Goal: Task Accomplishment & Management: Complete application form

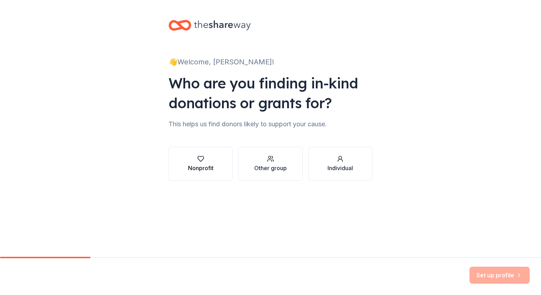
click at [218, 173] on button "Nonprofit" at bounding box center [200, 164] width 64 height 34
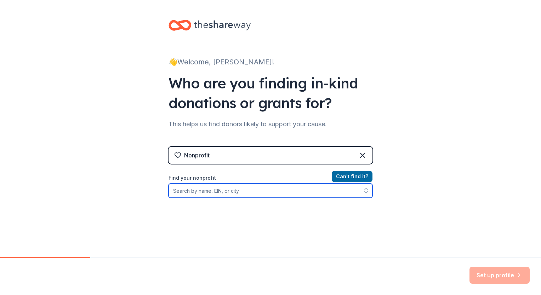
click at [228, 192] on input "Find your nonprofit" at bounding box center [270, 191] width 204 height 14
type input "[GEOGRAPHIC_DATA]"
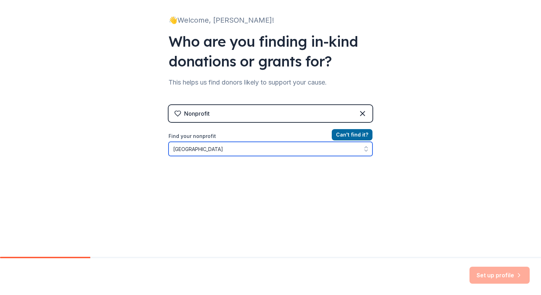
scroll to position [45, 0]
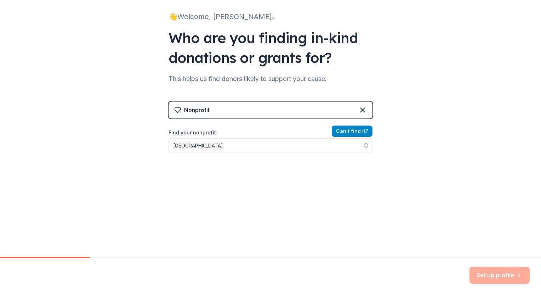
click at [365, 129] on div "Nonprofit Can ' t find it? Find your nonprofit [GEOGRAPHIC_DATA]" at bounding box center [270, 163] width 204 height 122
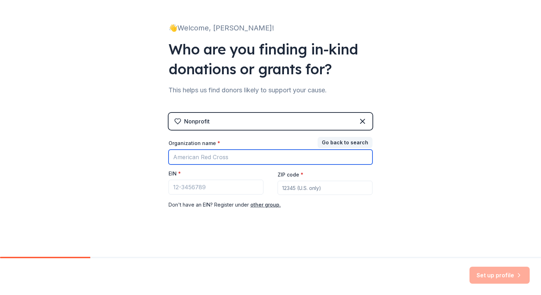
click at [257, 159] on input "Organization name *" at bounding box center [270, 157] width 204 height 15
type input "[GEOGRAPHIC_DATA]"
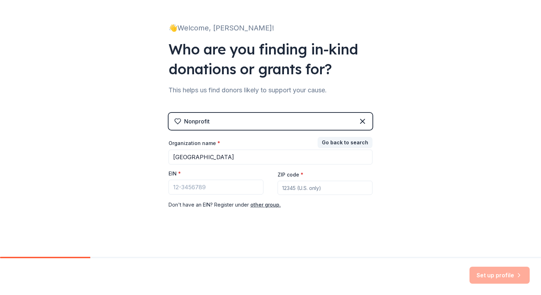
type input "04543"
click at [217, 183] on input "EIN *" at bounding box center [215, 187] width 95 height 15
click at [174, 189] on input "22-297" at bounding box center [215, 187] width 95 height 15
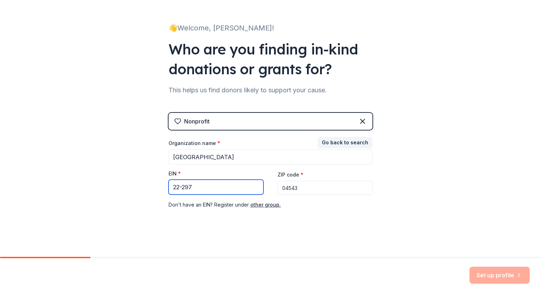
paste input "9-78129"
type input "29-78129"
click at [361, 193] on input "04543" at bounding box center [324, 188] width 95 height 14
click at [416, 163] on div "👋 Welcome, [PERSON_NAME]! Who are you finding in-kind donations or grants for? …" at bounding box center [270, 111] width 541 height 291
click at [514, 281] on div "Set up profile" at bounding box center [499, 275] width 60 height 17
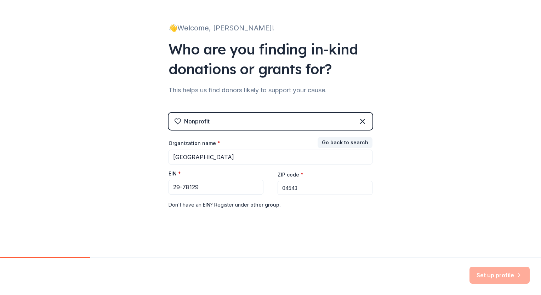
click at [0, 0] on div at bounding box center [0, 0] width 0 height 0
drag, startPoint x: 308, startPoint y: 185, endPoint x: 255, endPoint y: 183, distance: 52.8
click at [255, 183] on div "Organization name * [GEOGRAPHIC_DATA] EIN * 29-78129 ZIP code * 04543 Don ' t h…" at bounding box center [270, 174] width 204 height 69
type input "04543"
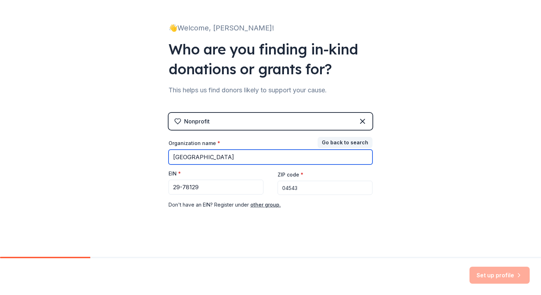
click at [253, 154] on input "[GEOGRAPHIC_DATA]" at bounding box center [270, 157] width 204 height 15
drag, startPoint x: 234, startPoint y: 156, endPoint x: 286, endPoint y: 159, distance: 52.4
click at [285, 159] on input "[GEOGRAPHIC_DATA]" at bounding box center [270, 157] width 204 height 15
click at [286, 159] on input "Central Lincoln County Young Men's [DEMOGRAPHIC_DATA]" at bounding box center [270, 157] width 204 height 15
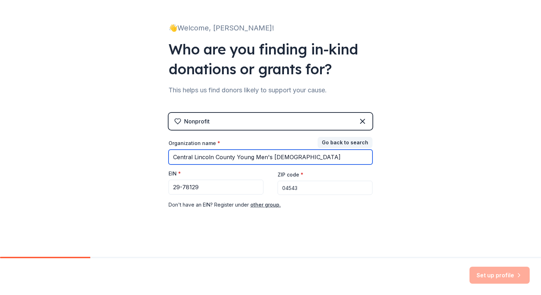
click at [286, 159] on input "Central Lincoln County Young Men's [DEMOGRAPHIC_DATA]" at bounding box center [270, 157] width 204 height 15
type input "Central Lincoln County Young Men's [DEMOGRAPHIC_DATA]"
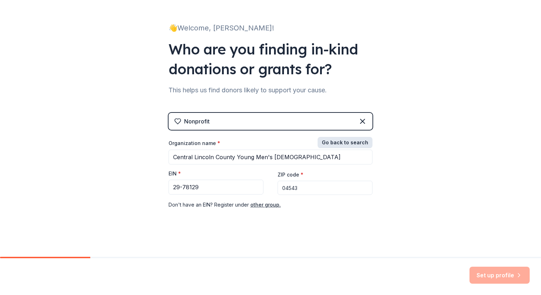
click at [361, 138] on button "Go back to search" at bounding box center [344, 142] width 55 height 11
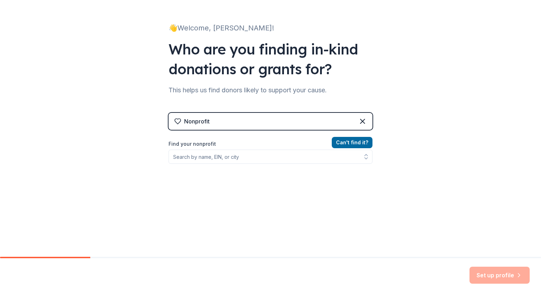
click at [218, 164] on div "Can ' t find it? Find your nonprofit" at bounding box center [270, 179] width 204 height 82
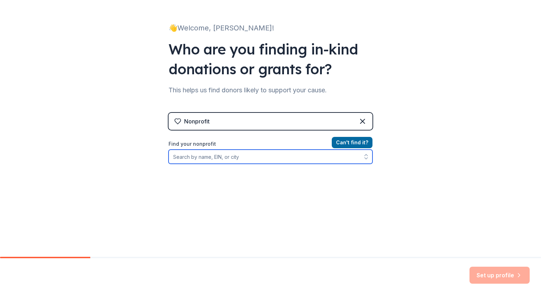
click at [216, 158] on input "Find your nonprofit" at bounding box center [270, 157] width 204 height 14
click at [285, 158] on input "Find your nonprofit" at bounding box center [270, 157] width 204 height 14
paste input "[US_EMPLOYER_IDENTIFICATION_NUMBER]"
type input "[US_EMPLOYER_IDENTIFICATION_NUMBER]"
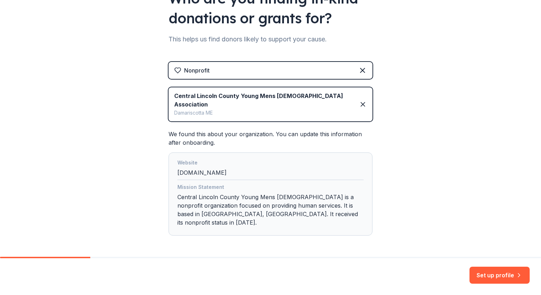
scroll to position [94, 0]
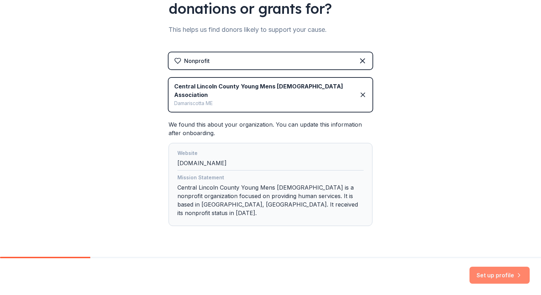
click at [488, 275] on button "Set up profile" at bounding box center [499, 275] width 60 height 17
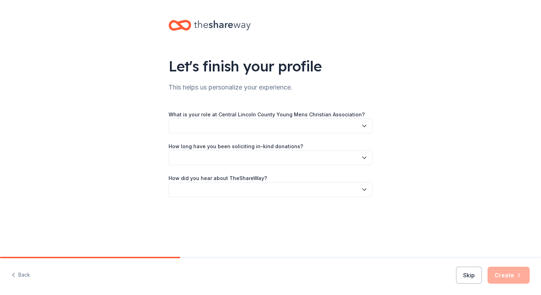
click at [272, 123] on button "button" at bounding box center [270, 126] width 204 height 15
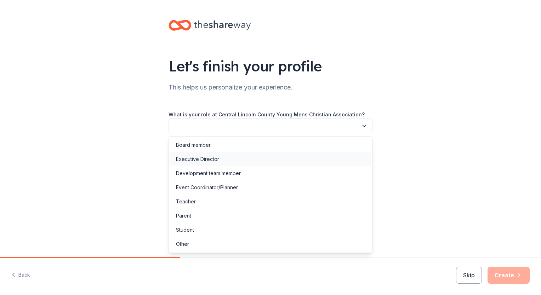
click at [203, 160] on div "Executive Director" at bounding box center [197, 159] width 43 height 8
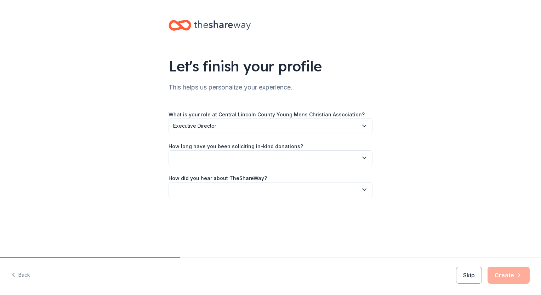
click at [203, 156] on button "button" at bounding box center [270, 157] width 204 height 15
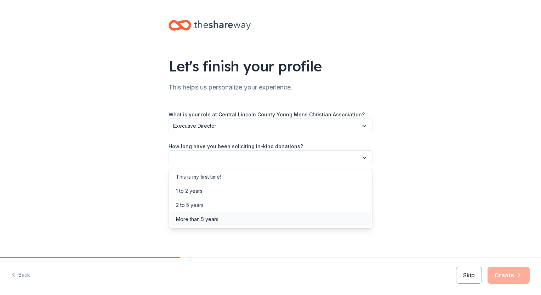
click at [201, 220] on div "More than 5 years" at bounding box center [197, 219] width 42 height 8
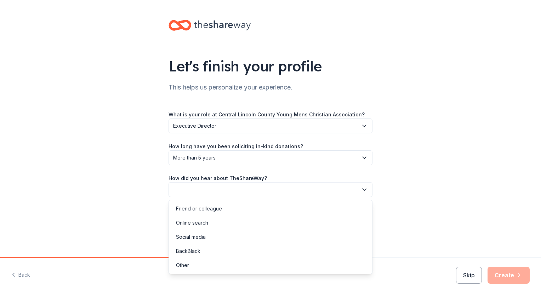
click at [206, 194] on button "button" at bounding box center [270, 189] width 204 height 15
click at [208, 208] on div "Friend or colleague" at bounding box center [199, 209] width 46 height 8
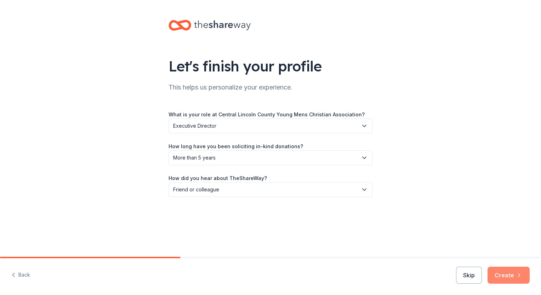
click at [511, 273] on button "Create" at bounding box center [508, 275] width 42 height 17
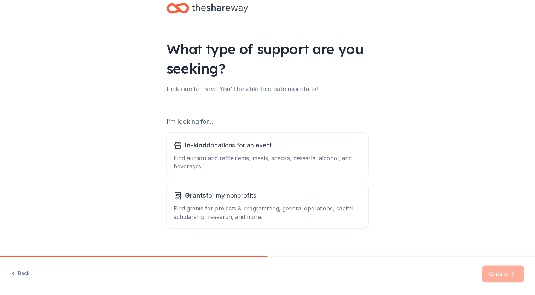
scroll to position [28, 0]
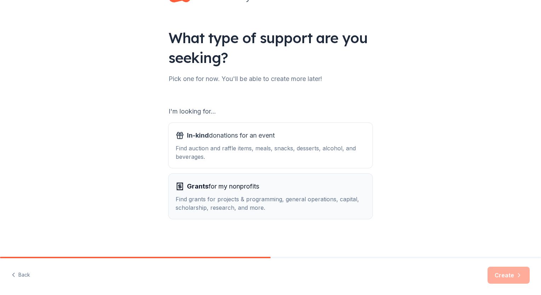
click at [249, 191] on span "Grants for my nonprofits" at bounding box center [223, 186] width 72 height 11
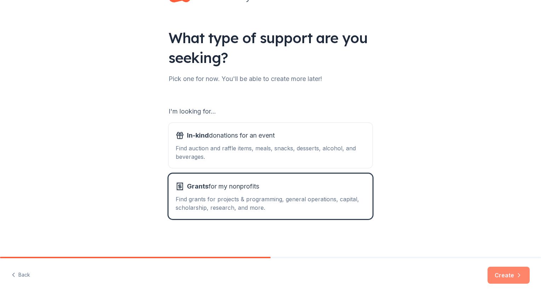
click at [501, 280] on button "Create" at bounding box center [508, 275] width 42 height 17
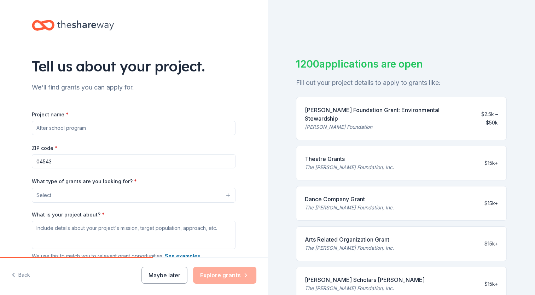
click at [102, 125] on input "Project name *" at bounding box center [134, 128] width 204 height 14
click at [157, 99] on div "Project name * ZIP code * 04543 What type of grants are you looking for? * Sele…" at bounding box center [134, 202] width 204 height 206
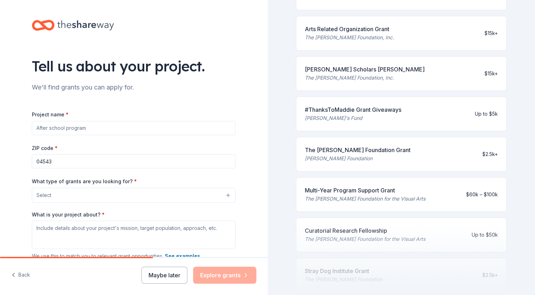
scroll to position [212, 0]
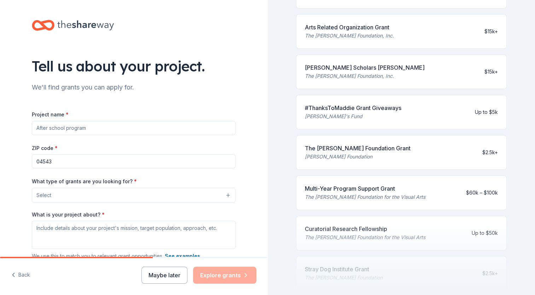
click at [47, 129] on input "Project name *" at bounding box center [134, 128] width 204 height 14
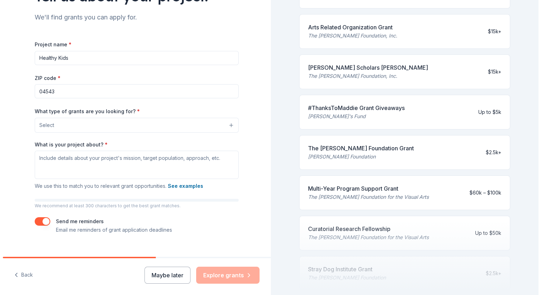
scroll to position [71, 0]
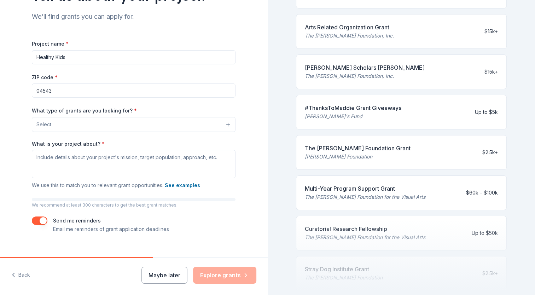
type input "Healthy Kids"
click at [80, 132] on div "Project name * Healthy Kids ZIP code * 04543 What type of grants are you lookin…" at bounding box center [134, 136] width 204 height 194
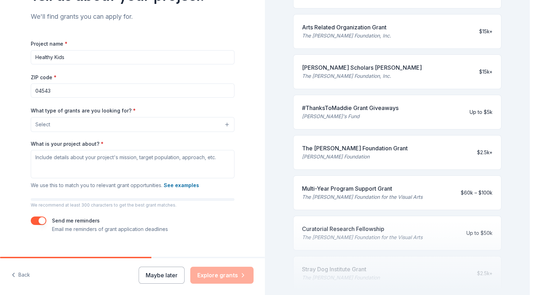
click at [78, 128] on button "Select" at bounding box center [133, 124] width 204 height 15
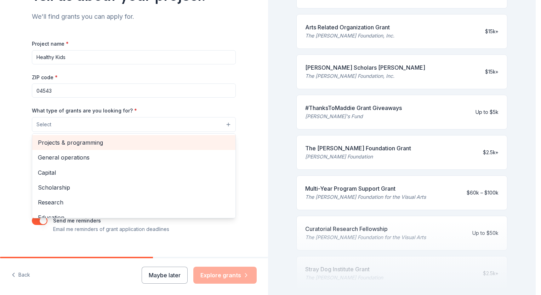
click at [75, 144] on span "Projects & programming" at bounding box center [134, 142] width 192 height 9
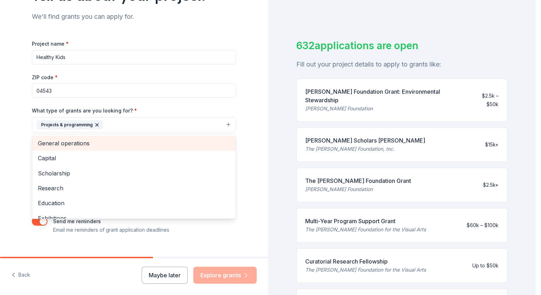
scroll to position [212, 0]
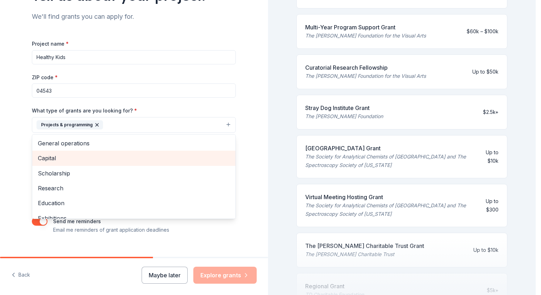
click at [54, 158] on span "Capital" at bounding box center [134, 158] width 192 height 9
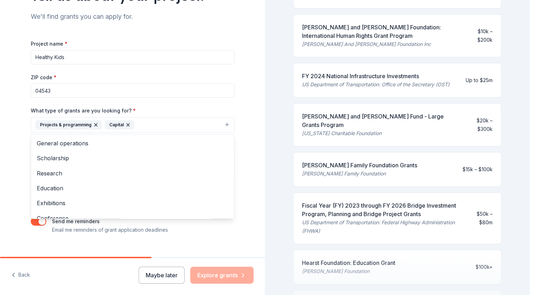
click at [125, 124] on icon "button" at bounding box center [128, 125] width 6 height 6
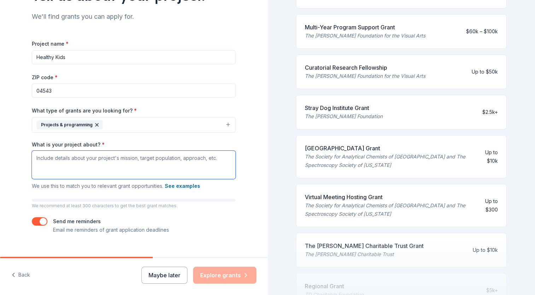
click at [108, 171] on textarea "What is your project about? *" at bounding box center [134, 165] width 204 height 28
click at [133, 155] on textarea "What is your project about? *" at bounding box center [134, 165] width 204 height 28
paste textarea "Lo ips DOLO, si ametcon adipisc elitse doeiu tempo—inc utla e dolorema. Ali eni…"
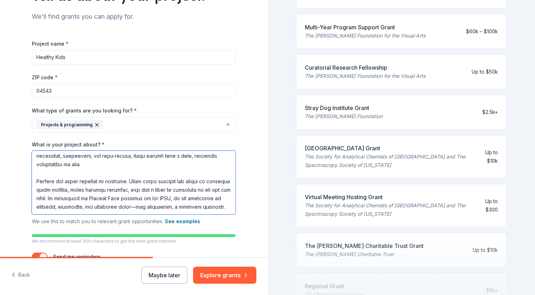
scroll to position [0, 0]
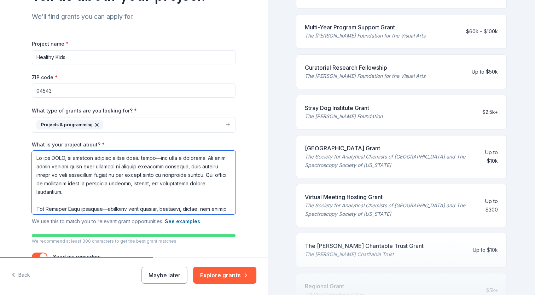
drag, startPoint x: 160, startPoint y: 159, endPoint x: 164, endPoint y: 159, distance: 3.9
click at [160, 159] on textarea "What is your project about? *" at bounding box center [134, 183] width 204 height 64
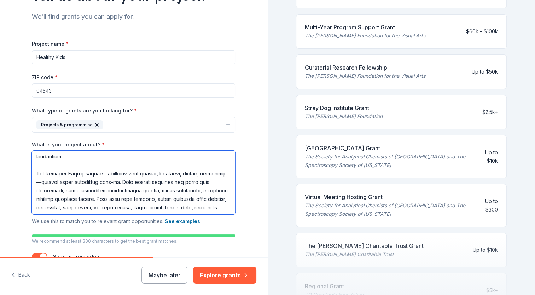
click at [102, 175] on textarea "What is your project about? *" at bounding box center [134, 183] width 204 height 64
click at [38, 183] on textarea "What is your project about? *" at bounding box center [134, 183] width 204 height 64
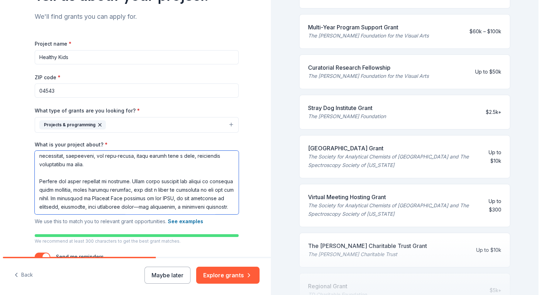
scroll to position [106, 0]
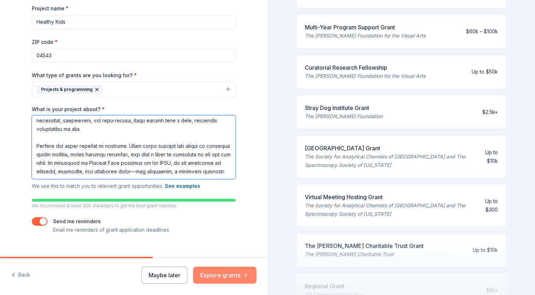
type textarea "At the YMCA, we believe healthy habits start early, and last a lifetime. Too ma…"
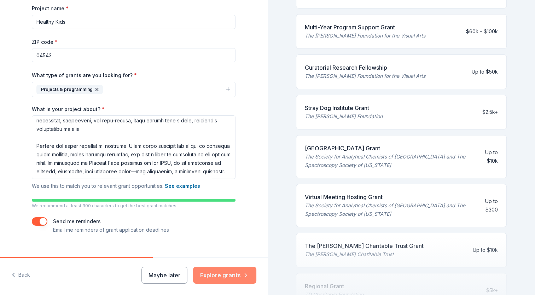
click at [219, 278] on button "Explore grants" at bounding box center [224, 275] width 63 height 17
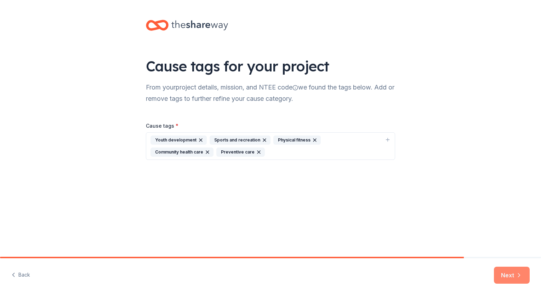
click at [499, 275] on button "Next" at bounding box center [512, 275] width 36 height 17
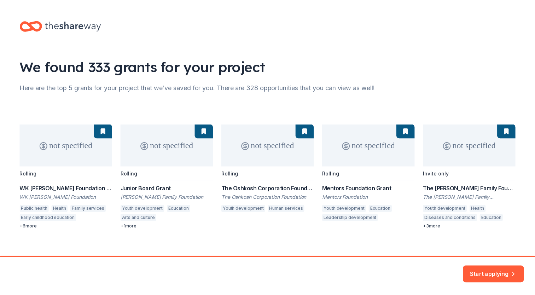
scroll to position [7, 0]
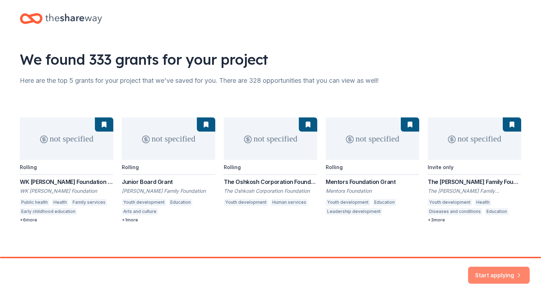
click at [489, 270] on button "Start applying" at bounding box center [499, 271] width 62 height 17
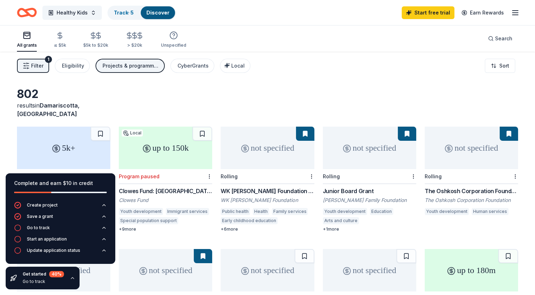
click at [71, 278] on icon "button" at bounding box center [72, 277] width 3 height 1
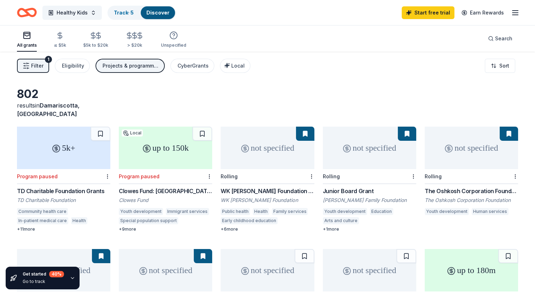
click at [33, 279] on div "Go to track" at bounding box center [43, 282] width 41 height 6
click at [32, 277] on div "Get started 40 %" at bounding box center [43, 274] width 41 height 6
click at [33, 273] on div "Get started 40 %" at bounding box center [43, 274] width 41 height 6
click at [126, 4] on div "Healthy Kids Track · 5 Discover" at bounding box center [96, 12] width 159 height 17
click at [166, 15] on div "Discover" at bounding box center [158, 12] width 34 height 13
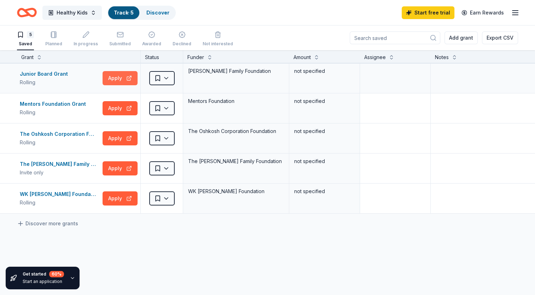
click at [111, 79] on button "Apply" at bounding box center [120, 78] width 35 height 14
click at [125, 108] on button "Apply" at bounding box center [120, 108] width 35 height 14
click at [113, 139] on button "Apply" at bounding box center [120, 138] width 35 height 14
click at [113, 172] on button "Apply" at bounding box center [120, 168] width 35 height 14
click at [120, 198] on button "Apply" at bounding box center [120, 198] width 35 height 14
